Goal: Information Seeking & Learning: Find specific fact

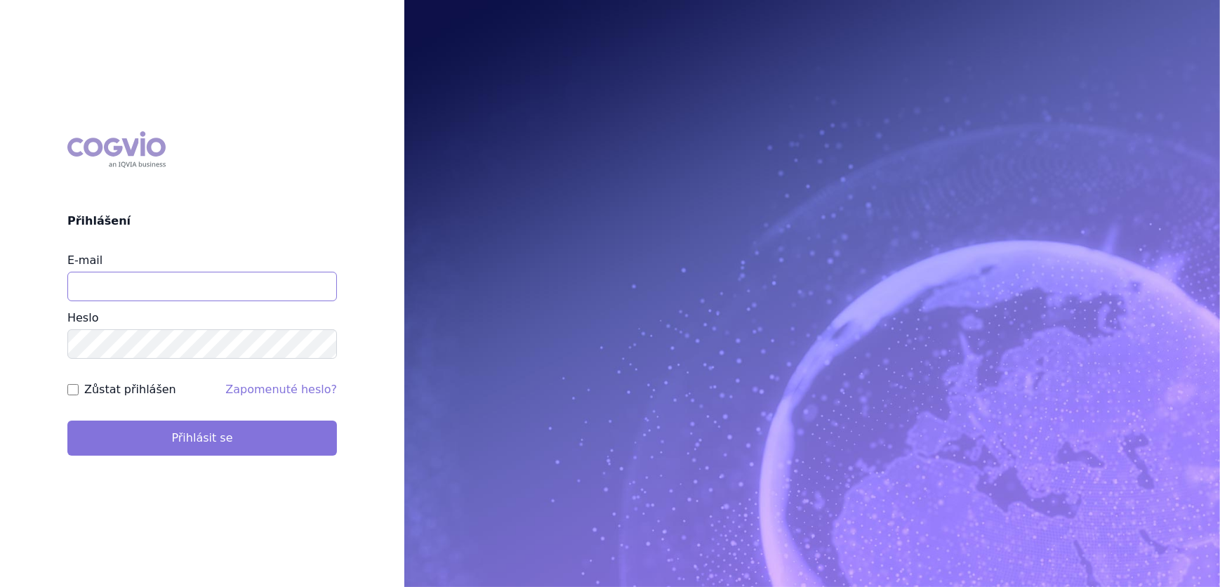
type input "[EMAIL_ADDRESS][DOMAIN_NAME]"
click at [194, 428] on button "Přihlásit se" at bounding box center [202, 438] width 270 height 35
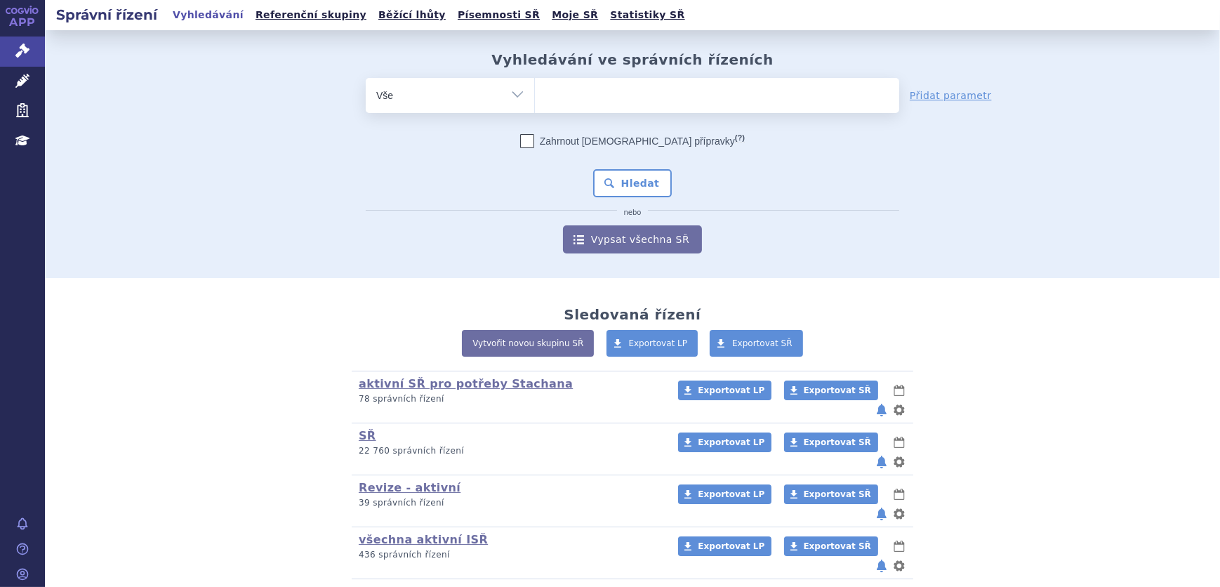
click at [619, 107] on ul at bounding box center [717, 92] width 364 height 29
click at [535, 107] on select at bounding box center [534, 94] width 1 height 35
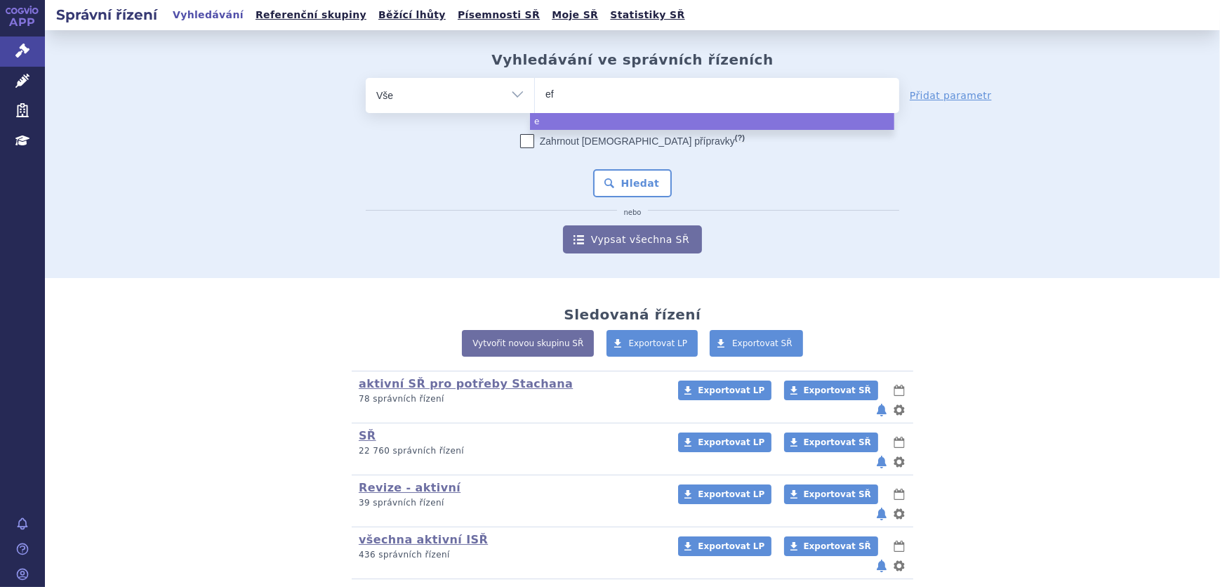
type input "efl"
type input "eflu"
type input "eflue"
type input "efluel"
type input "eflueld"
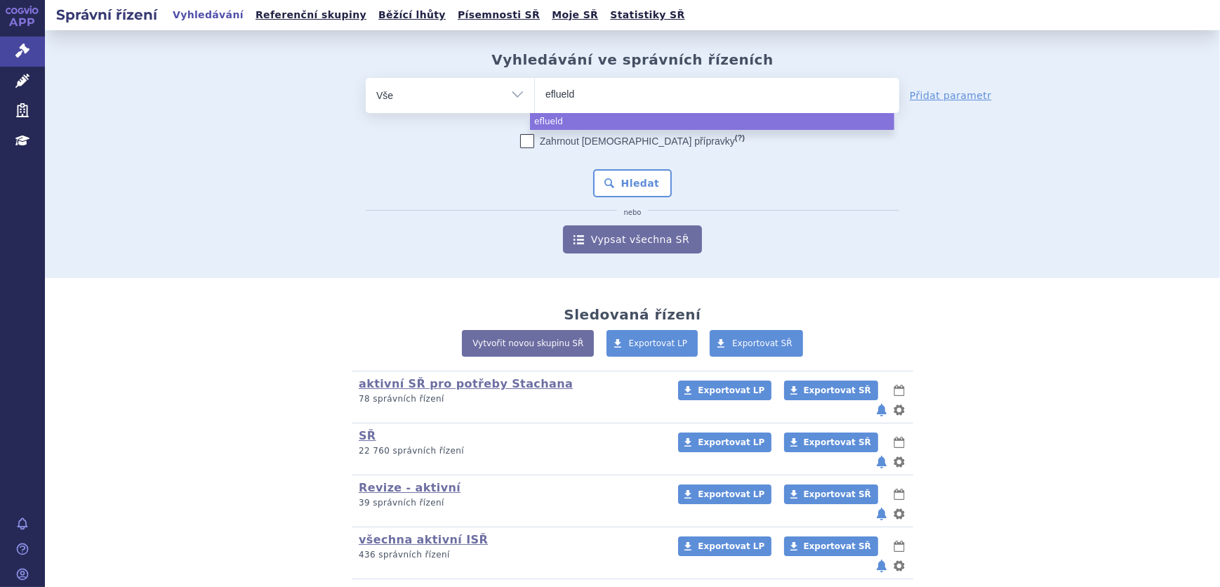
type input "efluelda"
select select "efluelda"
click at [628, 183] on button "Hledat" at bounding box center [632, 183] width 79 height 28
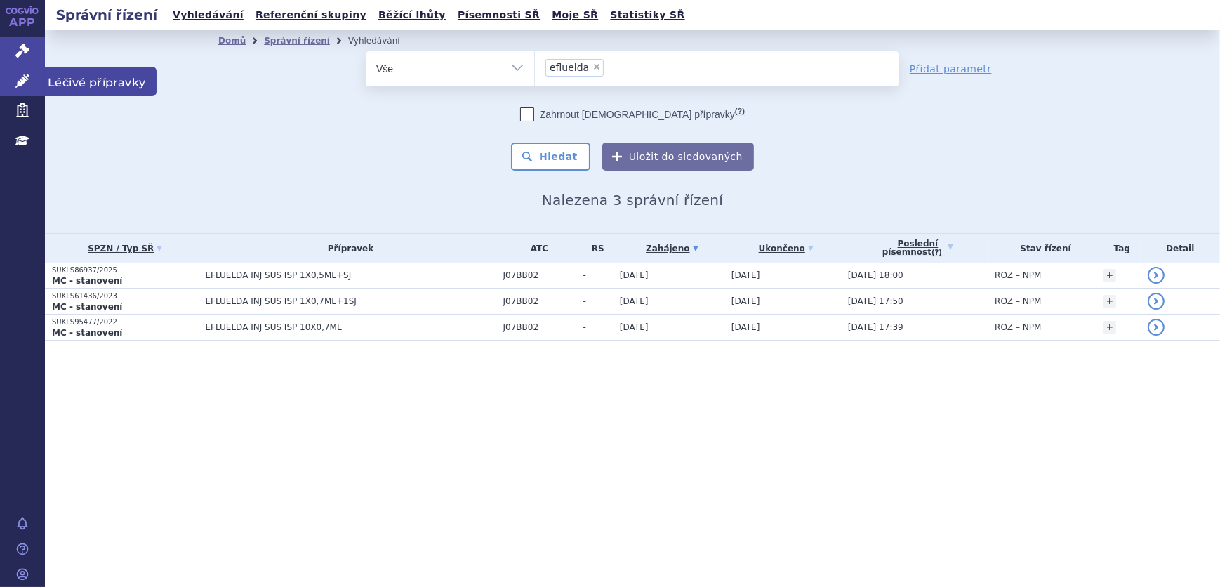
click at [29, 80] on icon at bounding box center [22, 81] width 14 height 14
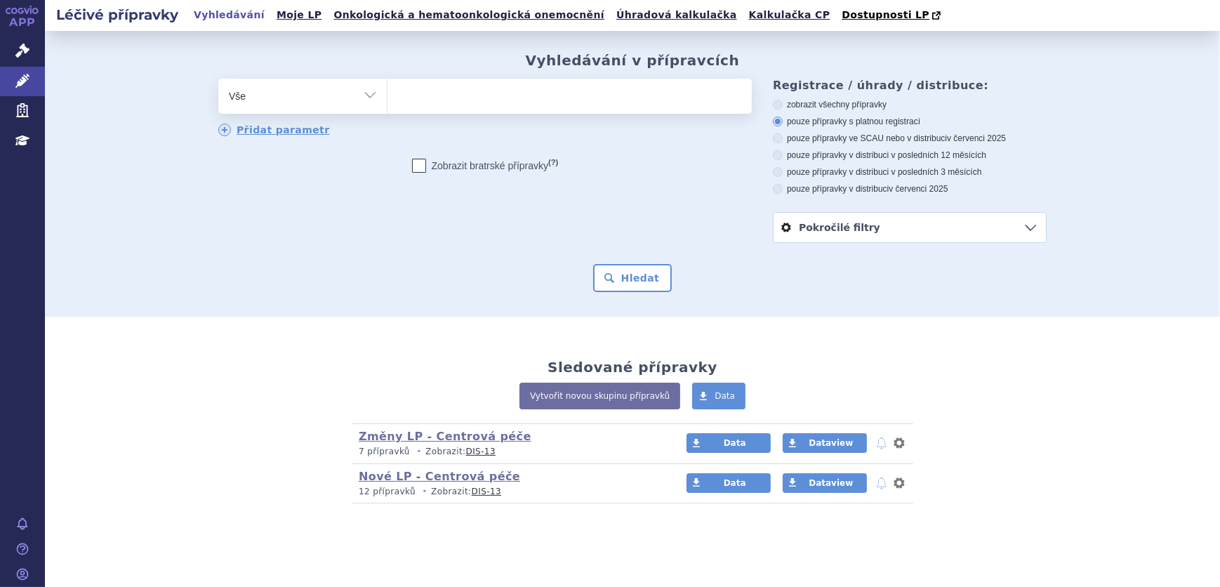
click at [500, 105] on ul at bounding box center [570, 93] width 364 height 29
click at [388, 105] on select at bounding box center [387, 95] width 1 height 35
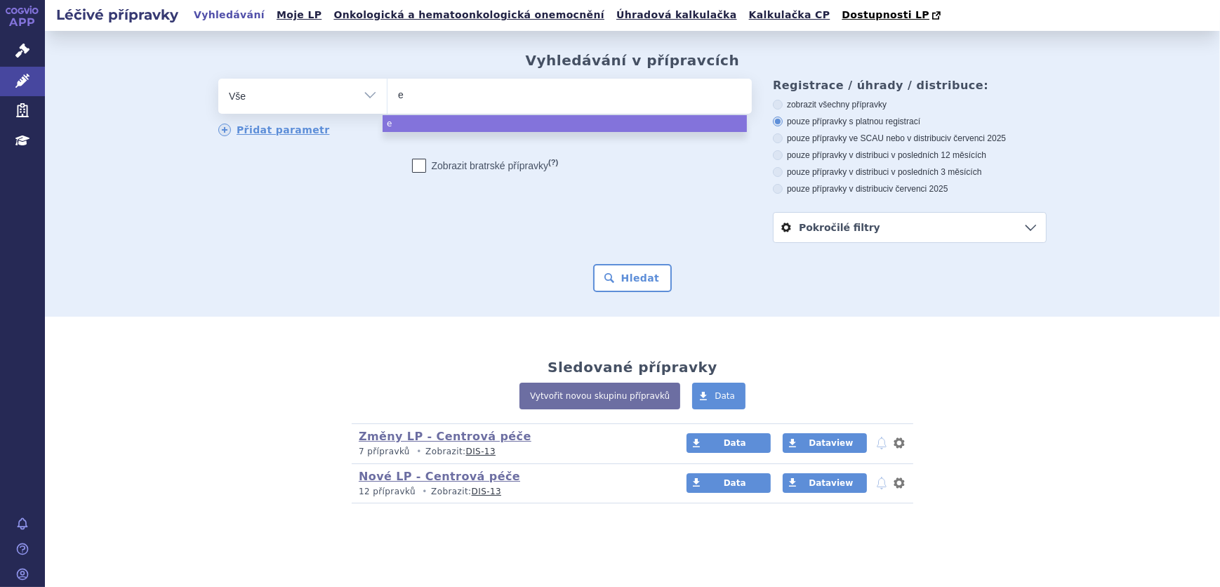
type input "ef"
type input "eflu"
type input "eflue"
type input "efluel"
type input "eflueld"
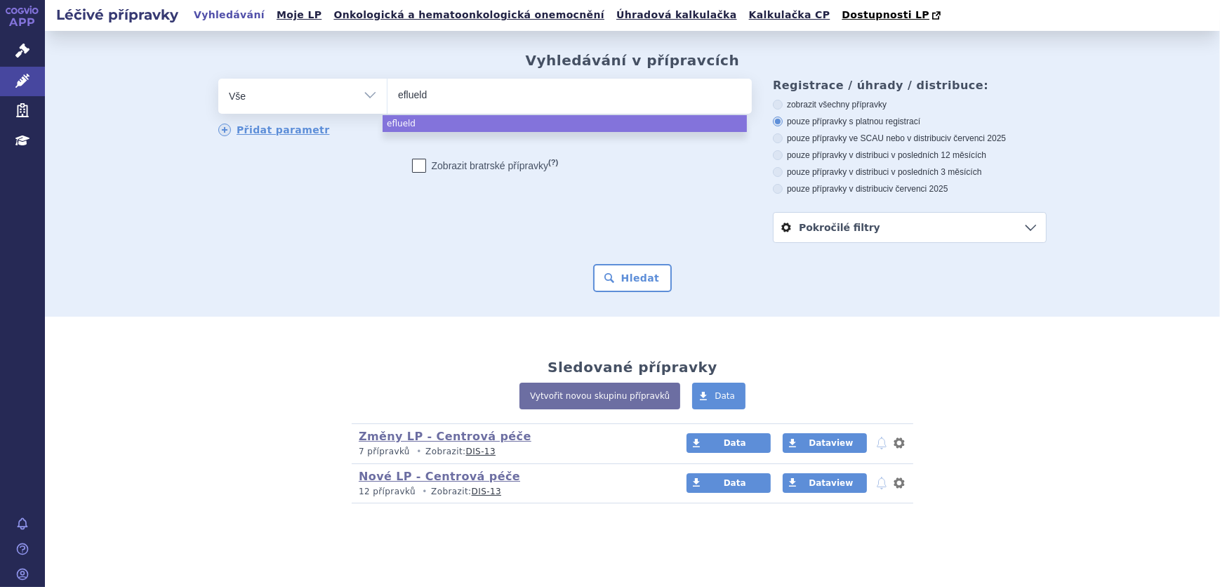
type input "efluelda"
select select "efluelda"
click at [625, 274] on button "Hledat" at bounding box center [632, 278] width 79 height 28
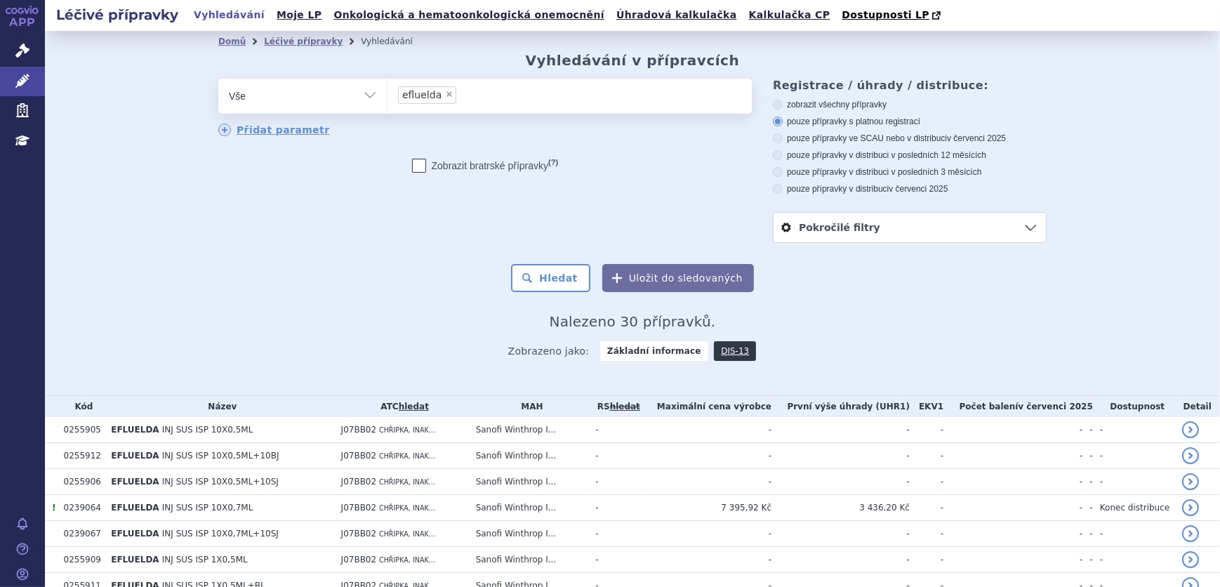
click at [482, 98] on ul "× efluelda" at bounding box center [570, 94] width 364 height 31
click at [388, 98] on select "efluelda" at bounding box center [387, 95] width 1 height 35
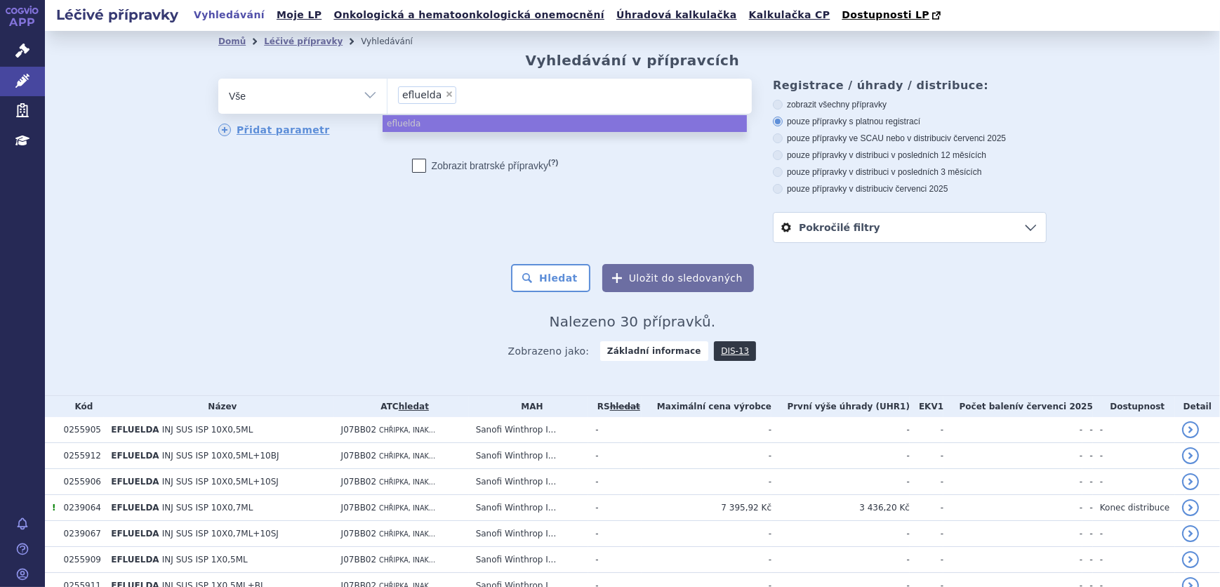
type input "a"
type input "va"
type input "vax"
type input "vaxi"
type input "vaxig"
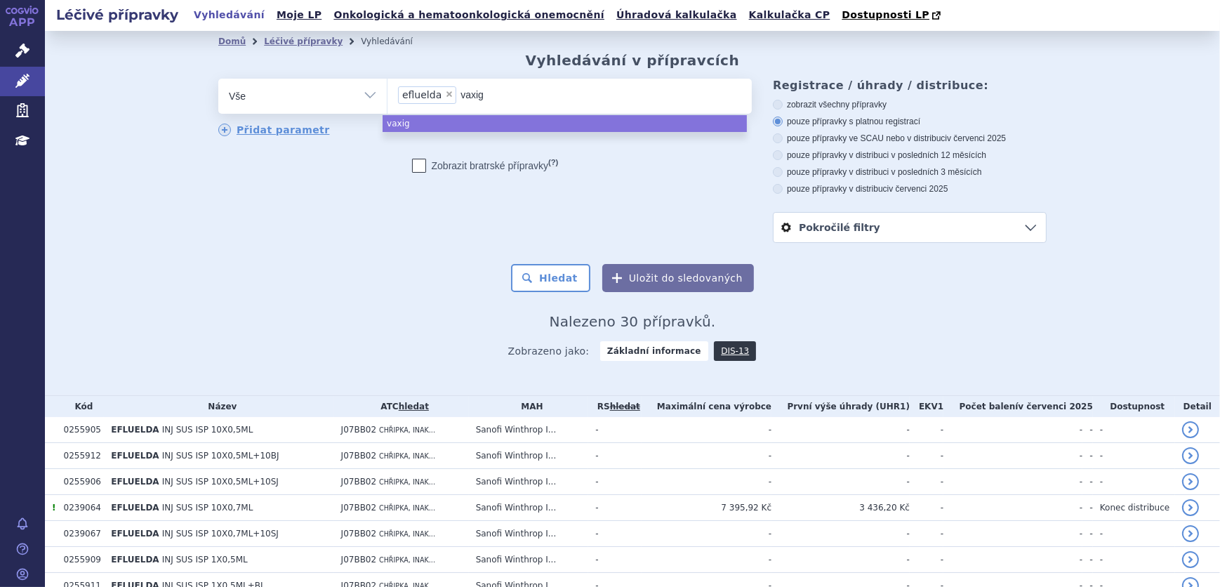
type input "vaxigr"
type input "vaxigrip"
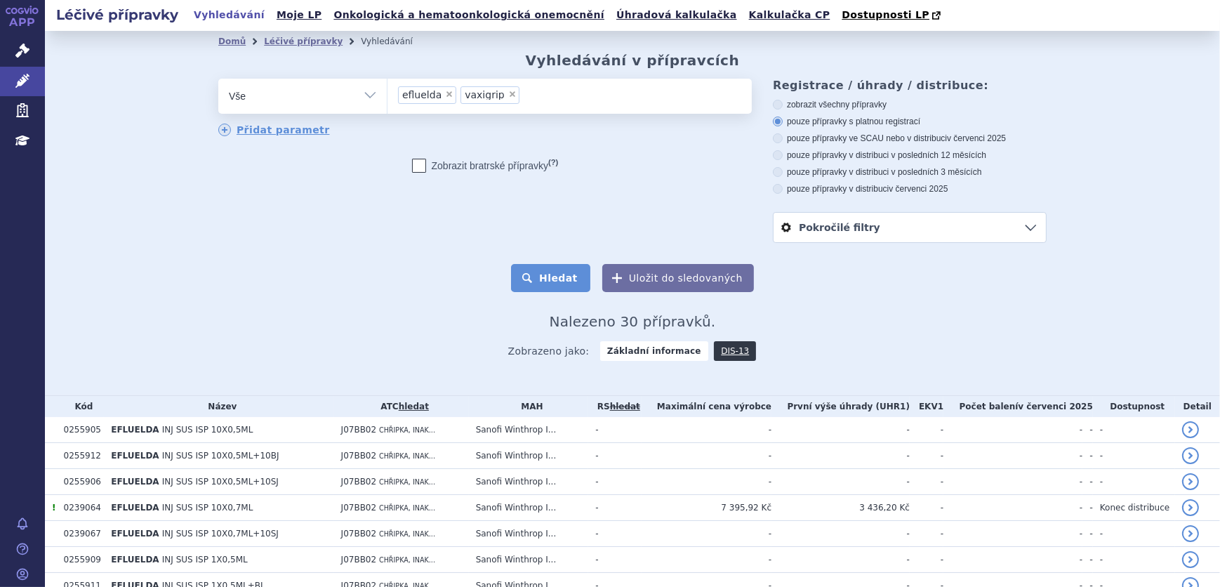
click at [548, 268] on button "Hledat" at bounding box center [550, 278] width 79 height 28
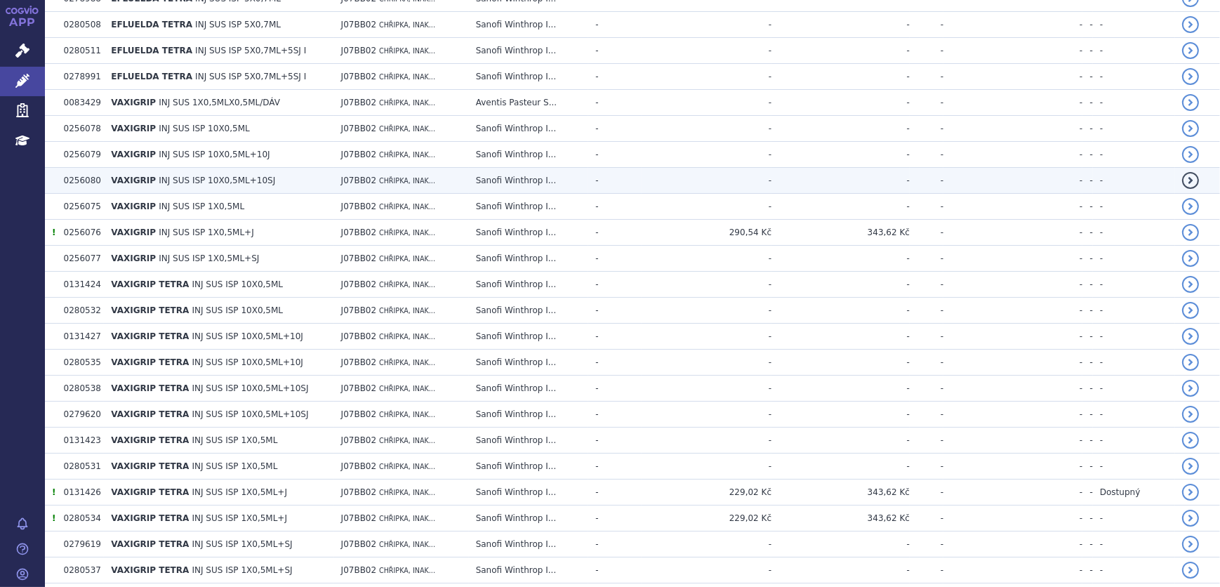
scroll to position [1260, 0]
